Goal: Transaction & Acquisition: Purchase product/service

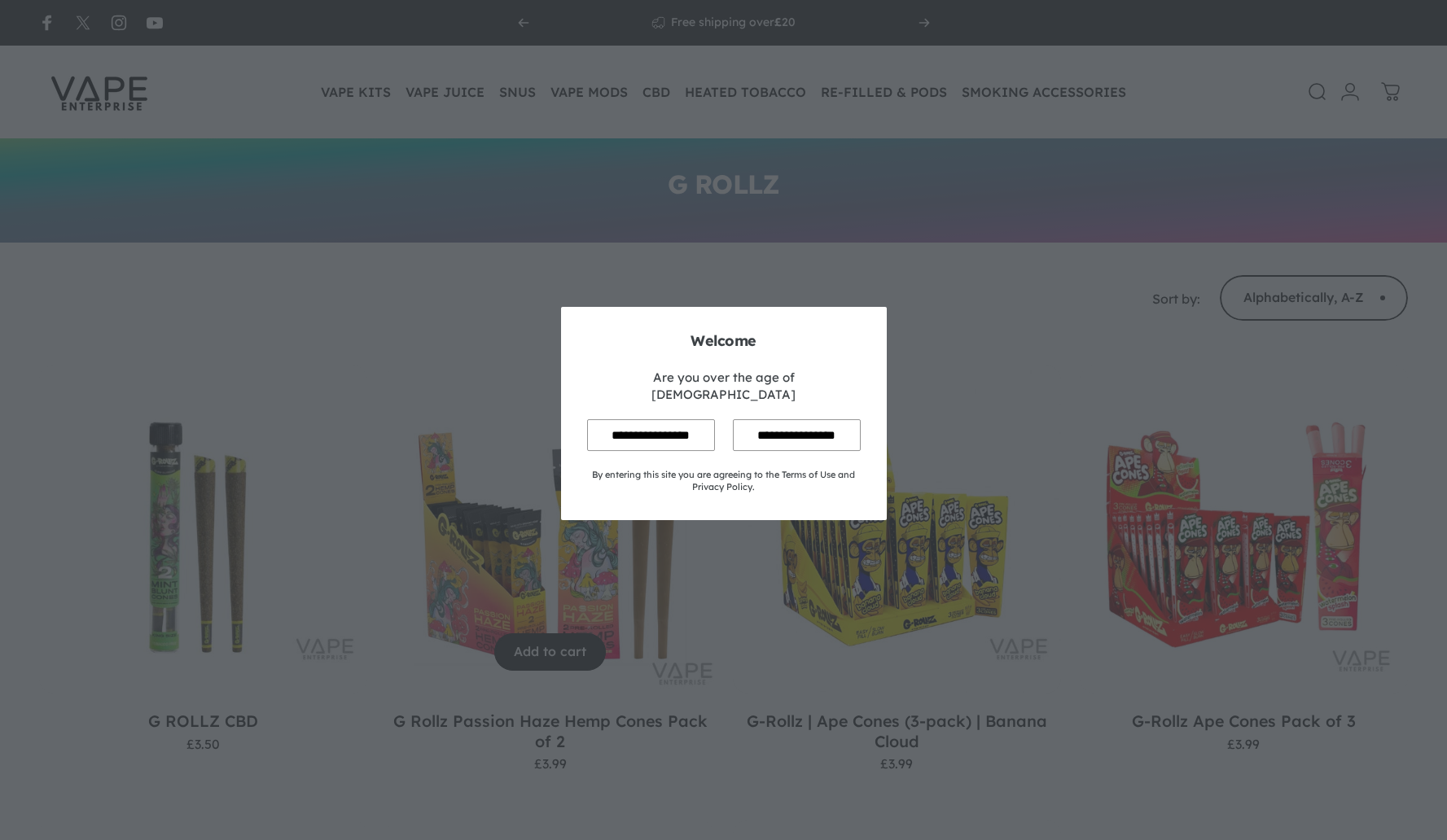
click at [658, 423] on input "**********" at bounding box center [650, 434] width 127 height 31
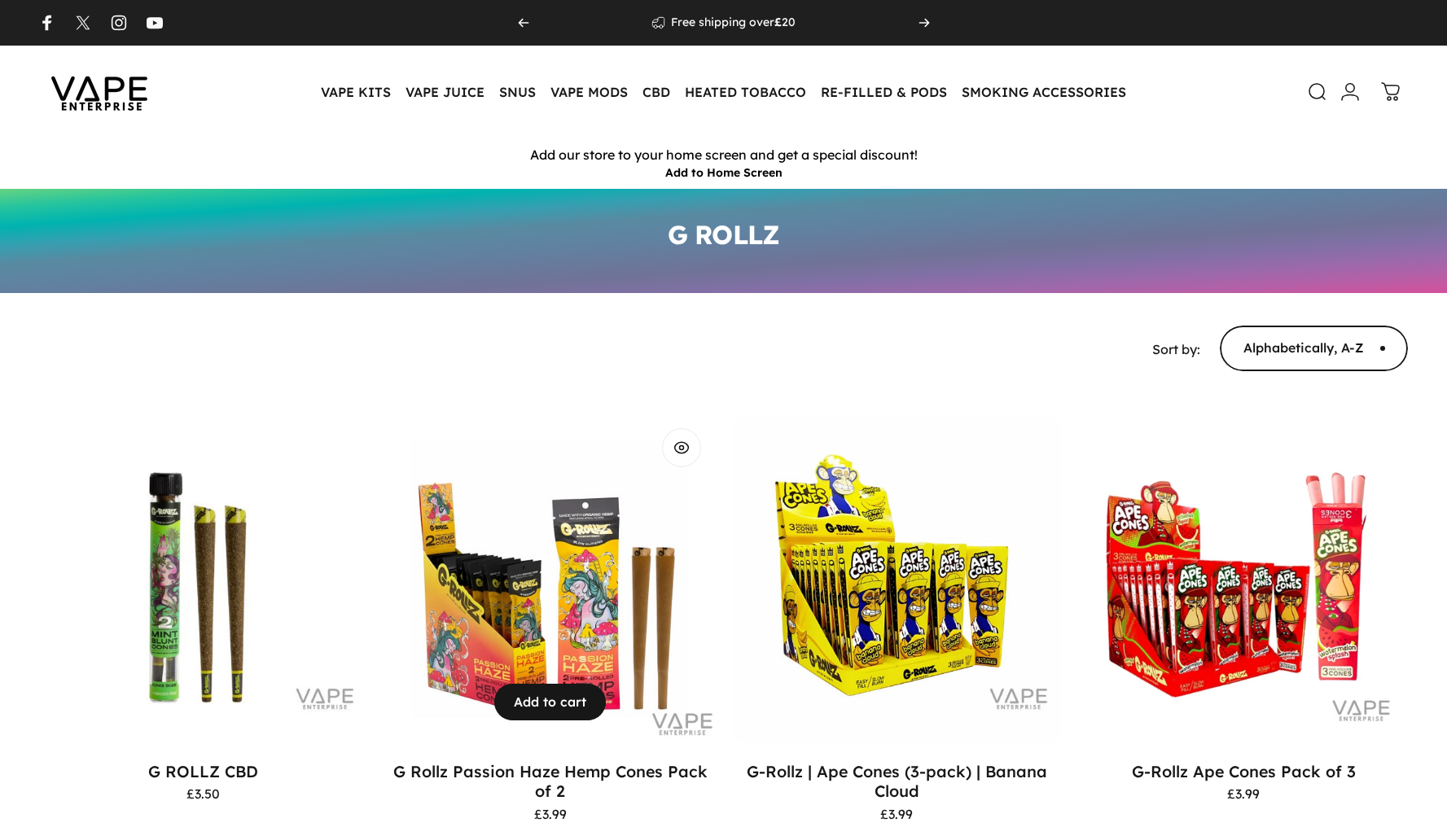
click at [583, 620] on img "G Rollz Passion Haze Hemp Cones Pack of 2" at bounding box center [550, 579] width 345 height 345
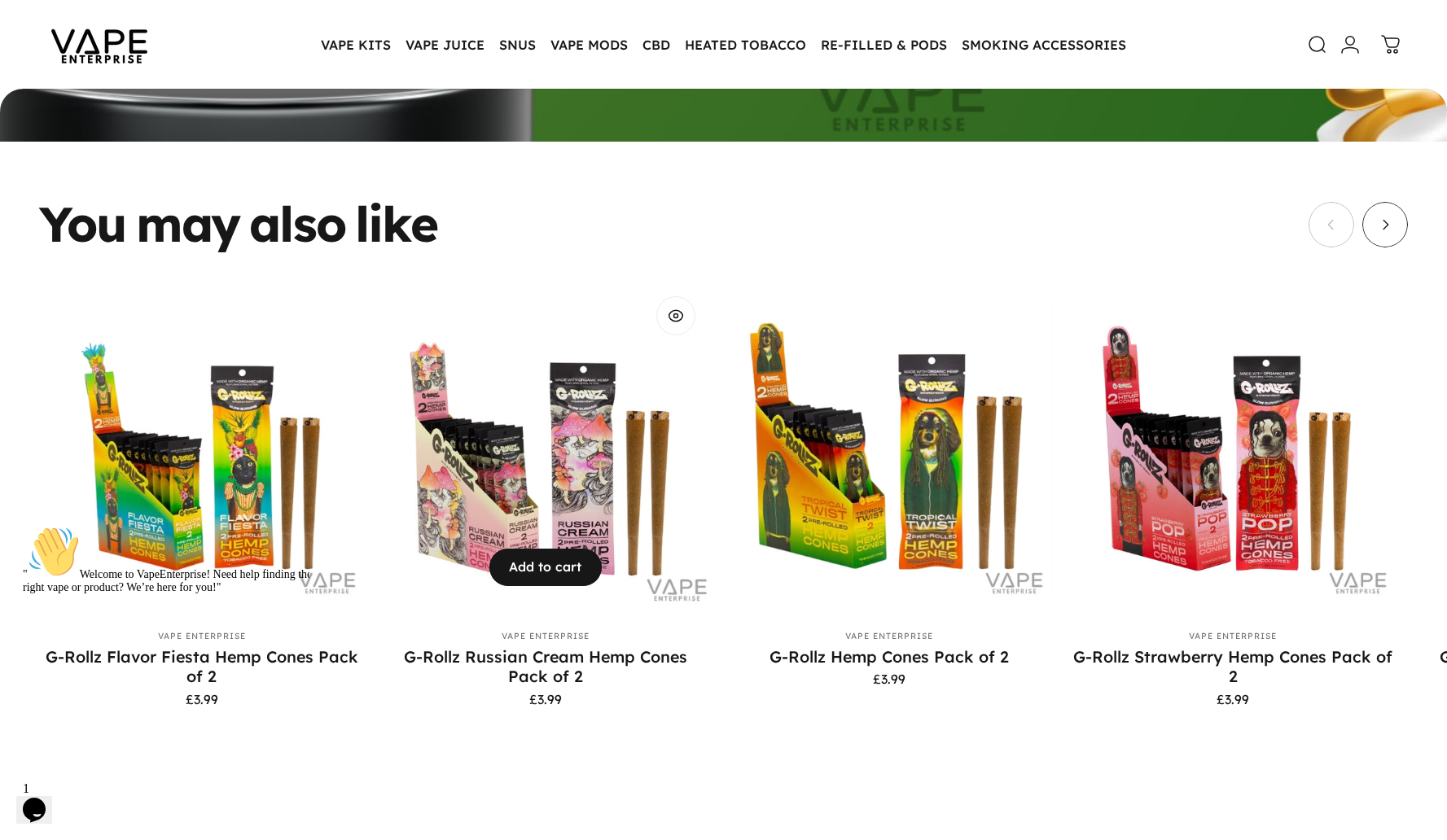
scroll to position [1800, 0]
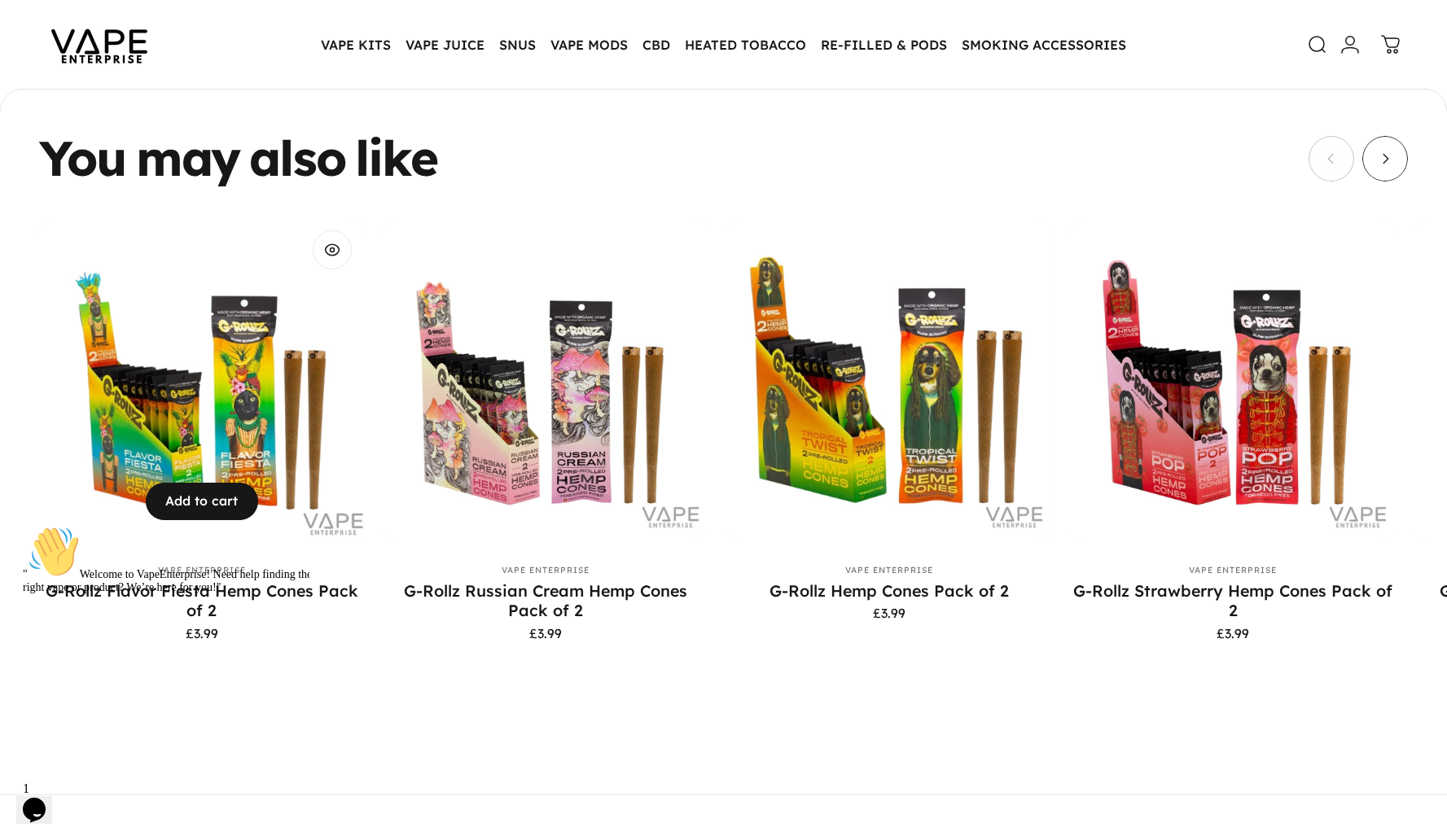
click at [250, 457] on img "G-Rollz Flavor Fiesta Hemp Cones Pack of 2" at bounding box center [203, 380] width 342 height 342
